Goal: Check status

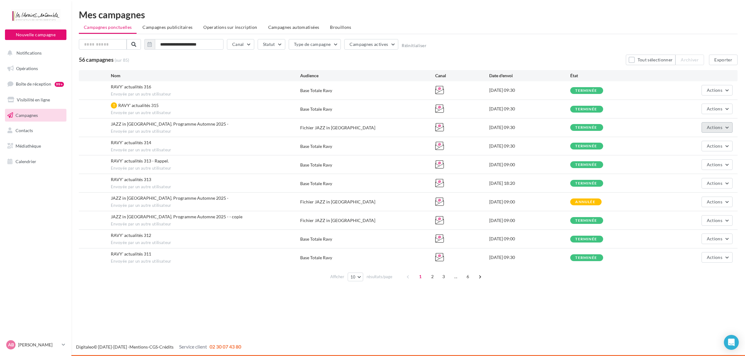
click at [725, 128] on button "Actions" at bounding box center [716, 127] width 31 height 11
click at [699, 142] on button "Voir les résultats" at bounding box center [701, 142] width 62 height 16
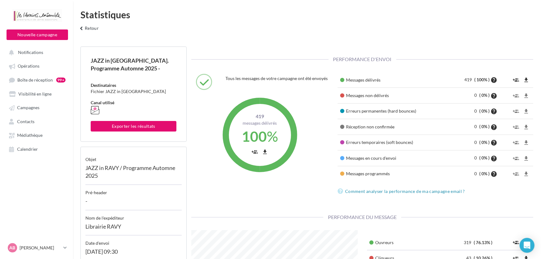
scroll to position [141, 0]
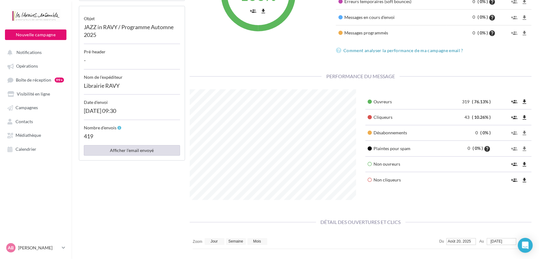
click at [147, 150] on button "Afficher l'email envoyé" at bounding box center [132, 150] width 96 height 11
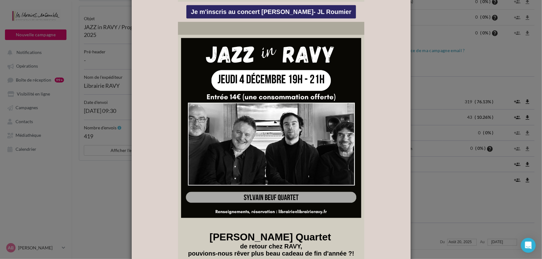
scroll to position [2854, 0]
